Goal: Navigation & Orientation: Find specific page/section

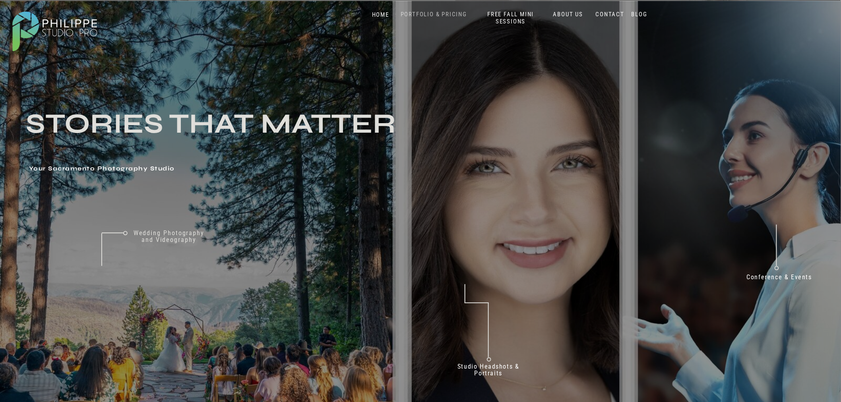
click at [417, 15] on nav "PORTFOLIO & PRICING" at bounding box center [433, 15] width 73 height 8
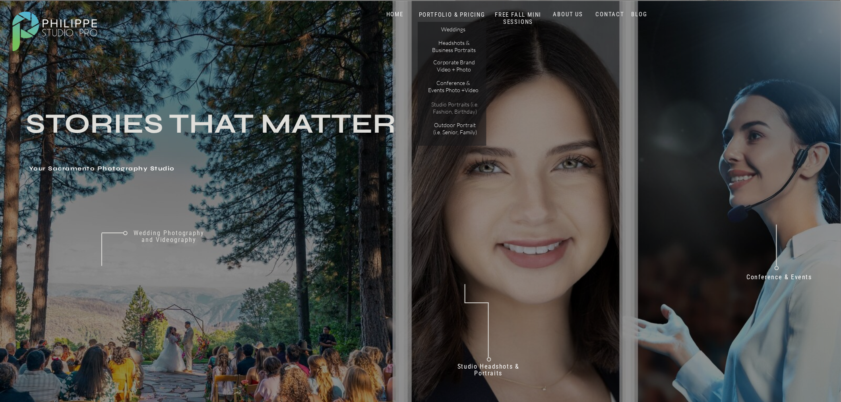
click at [456, 106] on p "Studio Portraits (i.e. Fashion, Birthday)" at bounding box center [455, 108] width 54 height 14
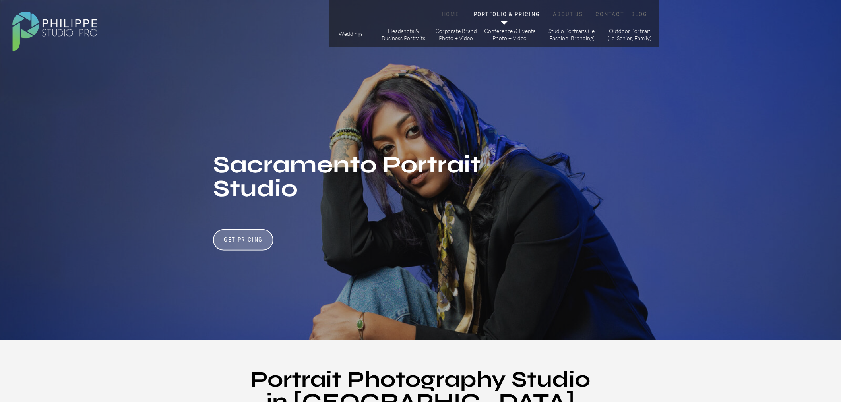
click at [458, 11] on nav "HOME" at bounding box center [450, 15] width 34 height 8
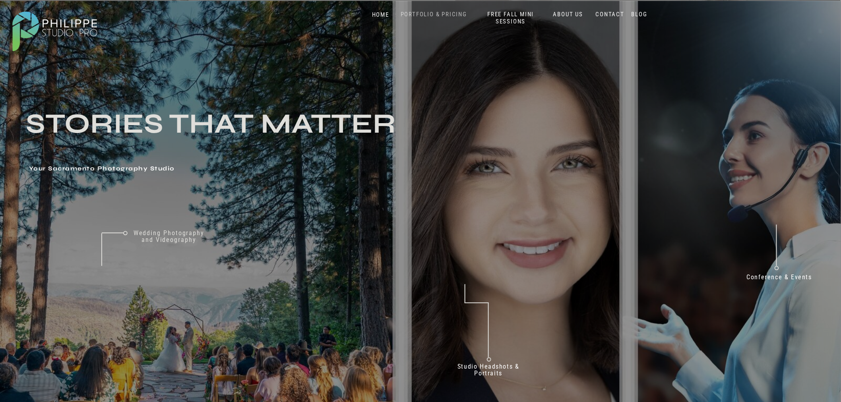
click at [450, 15] on nav "PORTFOLIO & PRICING" at bounding box center [433, 15] width 73 height 8
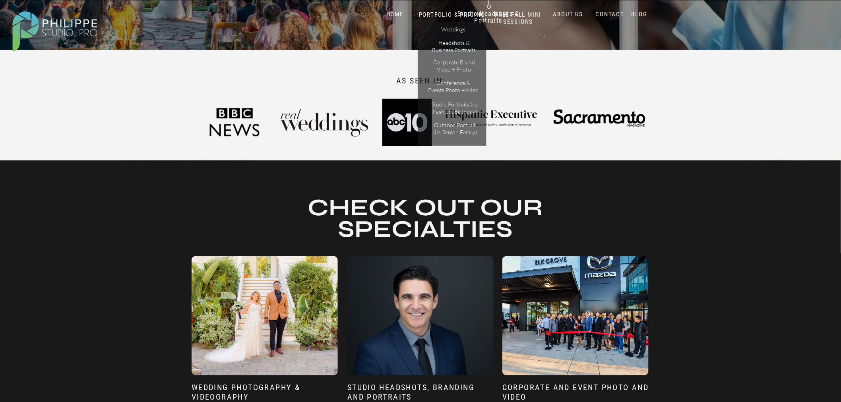
scroll to position [530, 0]
